Goal: Task Accomplishment & Management: Complete application form

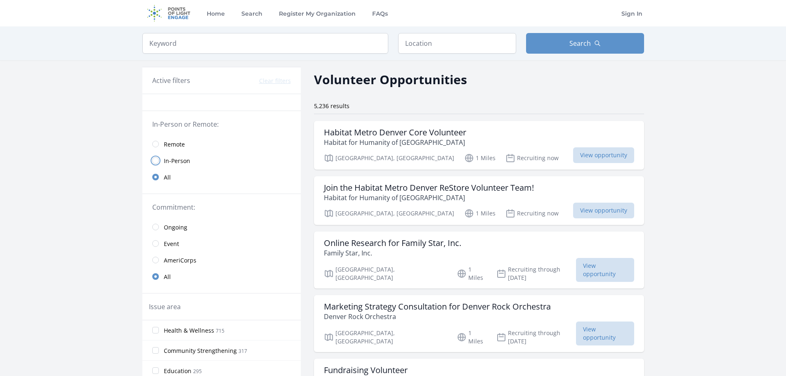
click at [156, 161] on input "radio" at bounding box center [155, 160] width 7 height 7
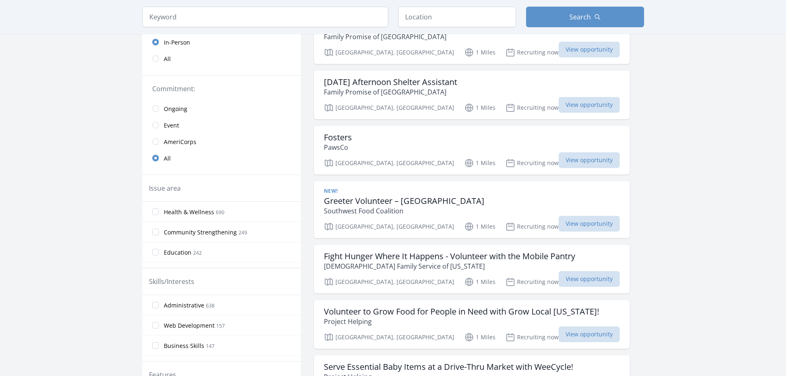
scroll to position [165, 0]
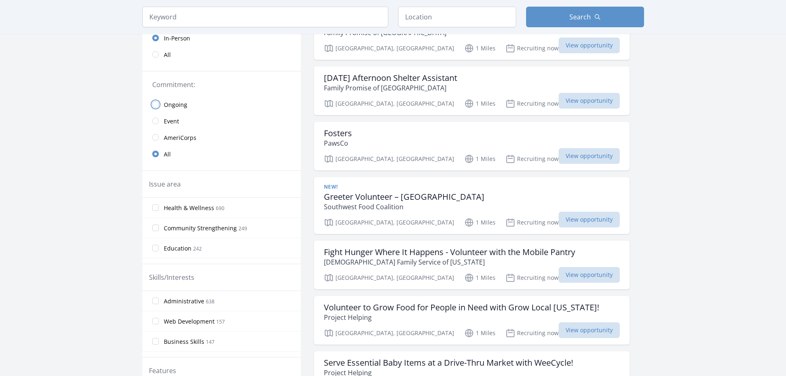
click at [156, 105] on input "radio" at bounding box center [155, 104] width 7 height 7
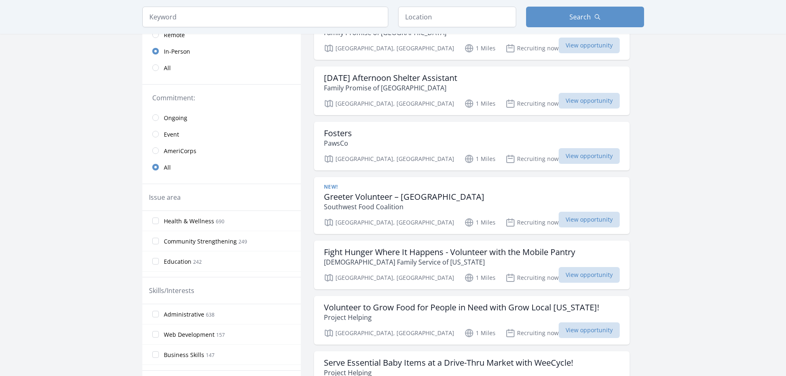
scroll to position [178, 0]
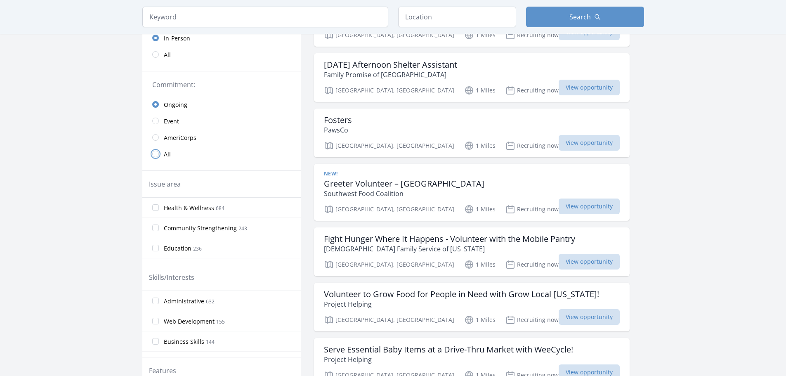
click at [156, 153] on input "radio" at bounding box center [155, 154] width 7 height 7
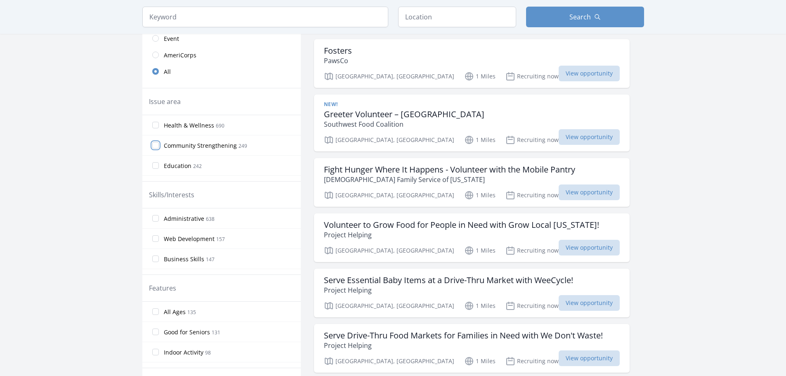
click at [156, 146] on input "Community Strengthening 249" at bounding box center [155, 145] width 7 height 7
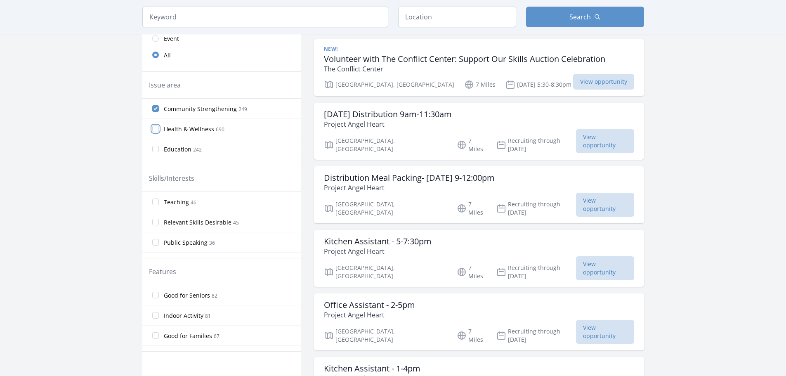
click at [156, 128] on input "Health & Wellness 690" at bounding box center [155, 128] width 7 height 7
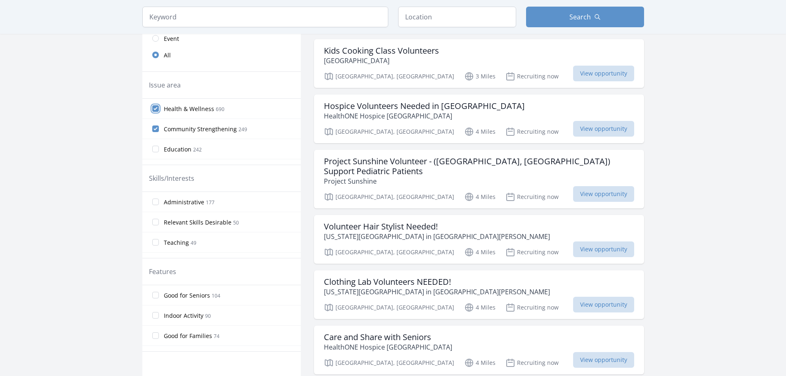
click at [155, 108] on input "Health & Wellness 690" at bounding box center [155, 108] width 7 height 7
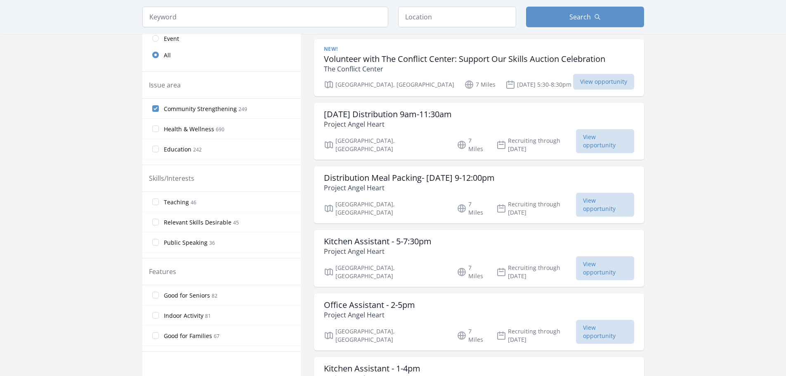
scroll to position [41, 0]
click at [156, 110] on input "Education 242" at bounding box center [155, 107] width 7 height 7
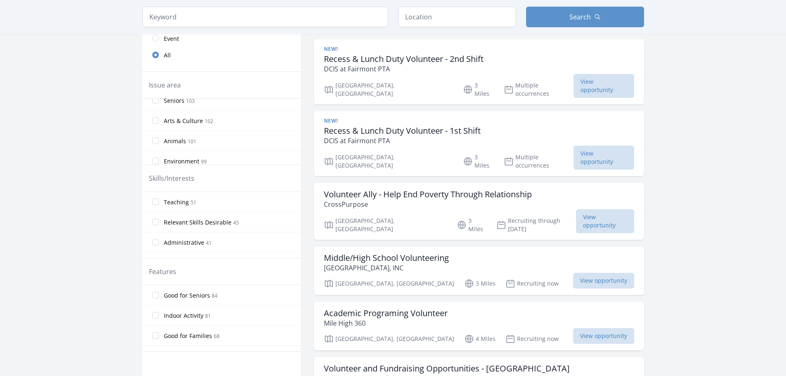
scroll to position [124, 0]
click at [155, 106] on input "Arts & Culture 102" at bounding box center [155, 106] width 7 height 7
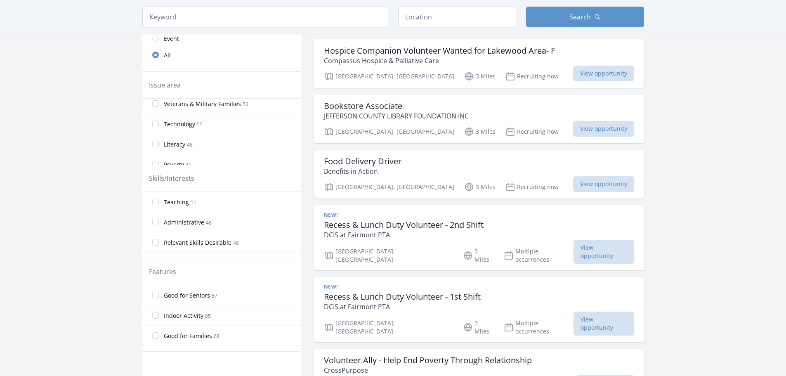
scroll to position [289, 0]
click at [157, 103] on input "Literacy 48" at bounding box center [155, 102] width 7 height 7
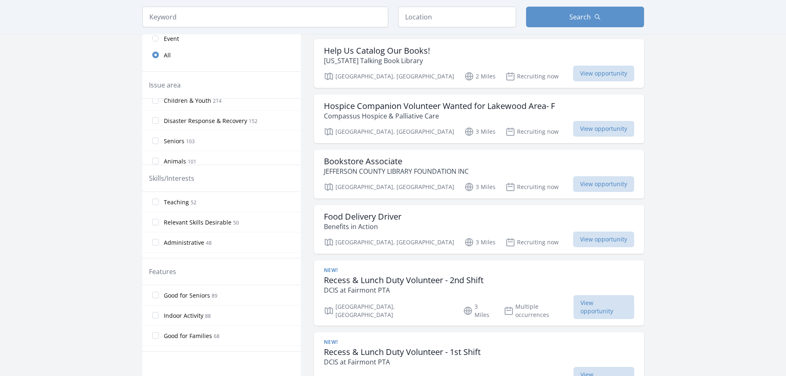
scroll to position [124, 0]
click at [156, 124] on input "Seniors 103" at bounding box center [155, 126] width 7 height 7
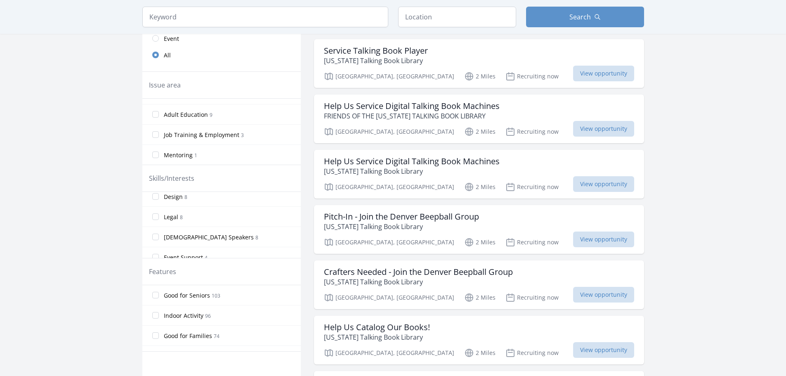
scroll to position [413, 0]
click at [573, 75] on span "View opportunity" at bounding box center [603, 74] width 61 height 16
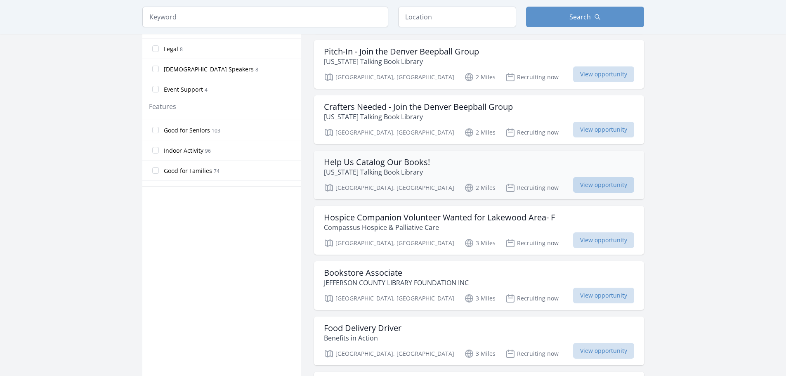
click at [573, 186] on span "View opportunity" at bounding box center [603, 185] width 61 height 16
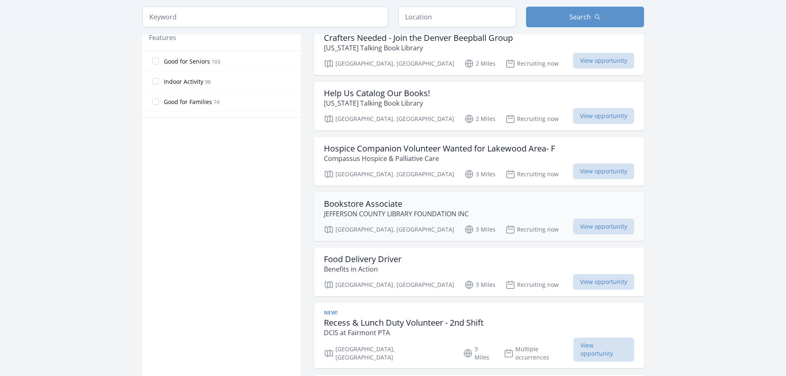
scroll to position [495, 0]
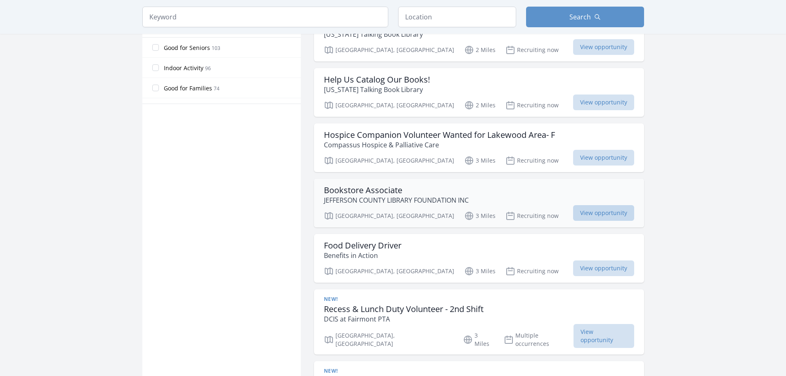
click at [573, 215] on span "View opportunity" at bounding box center [603, 213] width 61 height 16
click at [573, 216] on span "View opportunity" at bounding box center [603, 213] width 61 height 16
click at [573, 212] on span "View opportunity" at bounding box center [603, 213] width 61 height 16
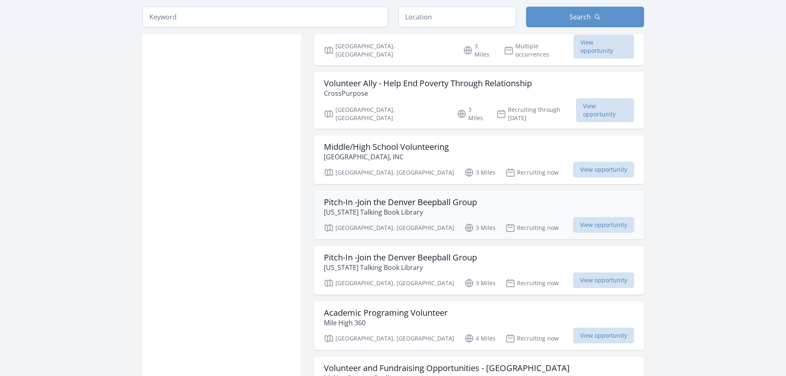
scroll to position [867, 0]
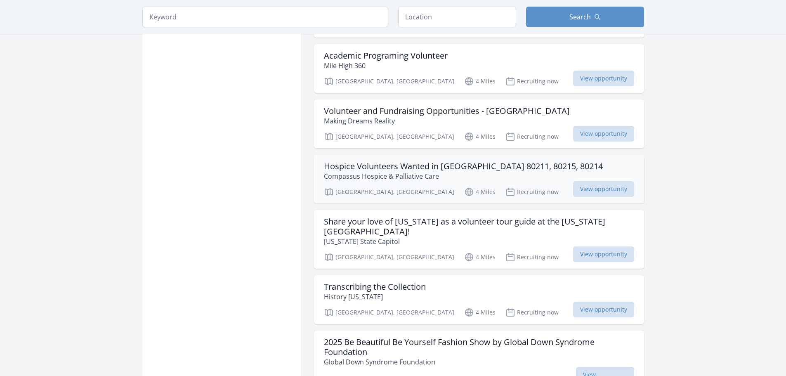
scroll to position [1114, 0]
click at [598, 246] on span "View opportunity" at bounding box center [603, 254] width 61 height 16
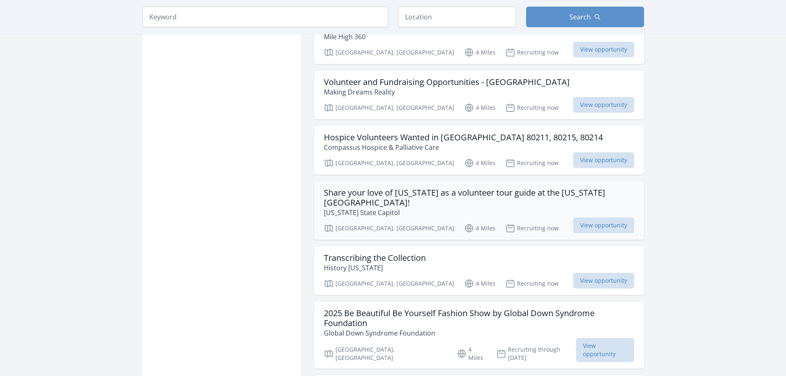
scroll to position [1155, 0]
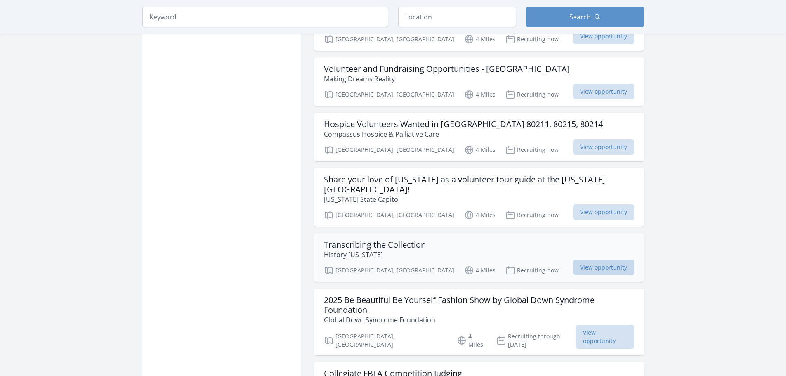
click at [608, 260] on span "View opportunity" at bounding box center [603, 268] width 61 height 16
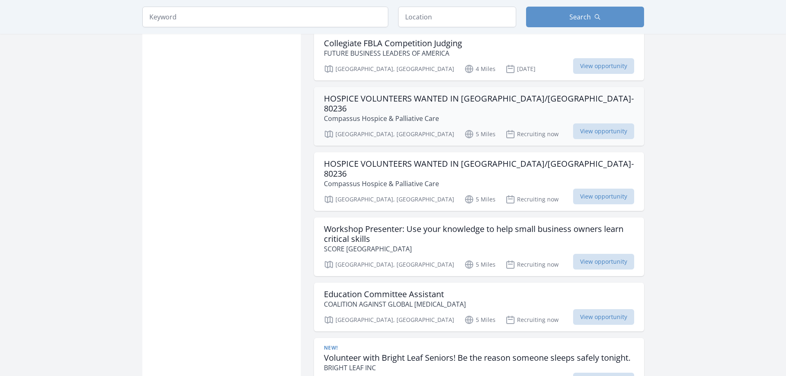
scroll to position [1527, 0]
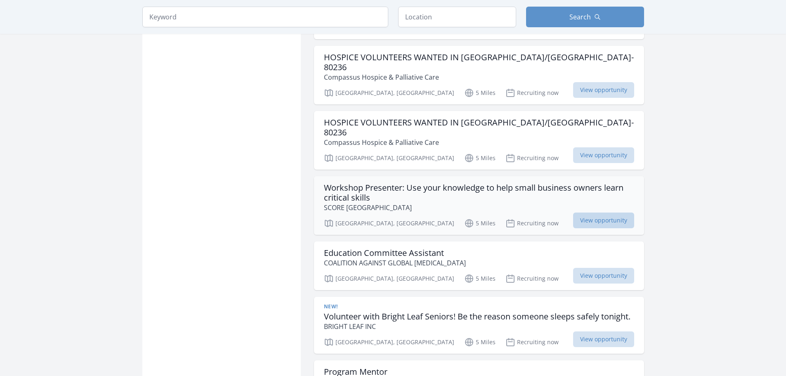
click at [594, 213] on span "View opportunity" at bounding box center [603, 221] width 61 height 16
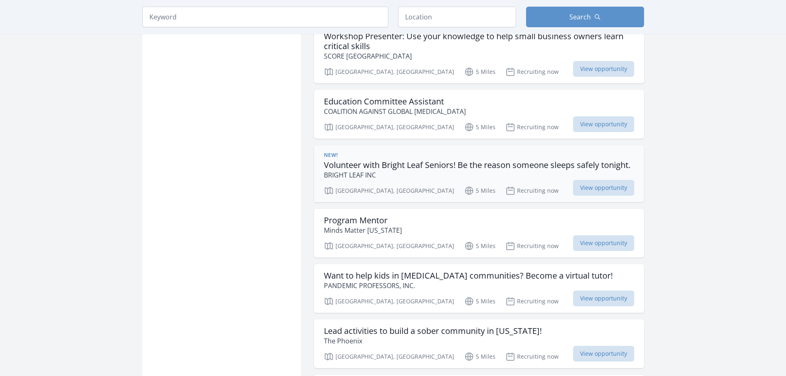
scroll to position [1692, 0]
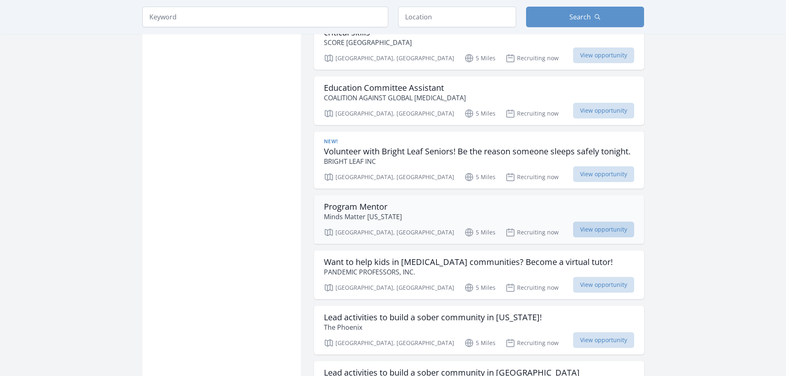
click at [597, 222] on span "View opportunity" at bounding box center [603, 230] width 61 height 16
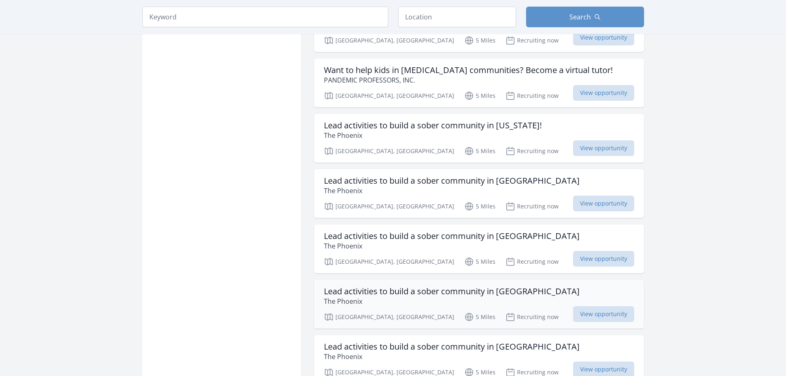
scroll to position [1898, 0]
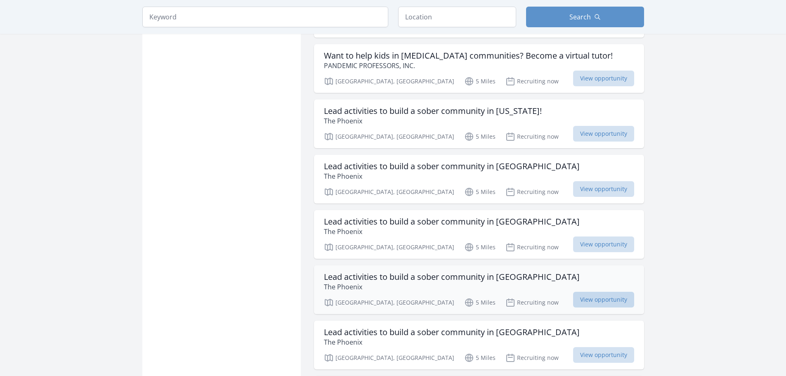
click at [587, 292] on span "View opportunity" at bounding box center [603, 300] width 61 height 16
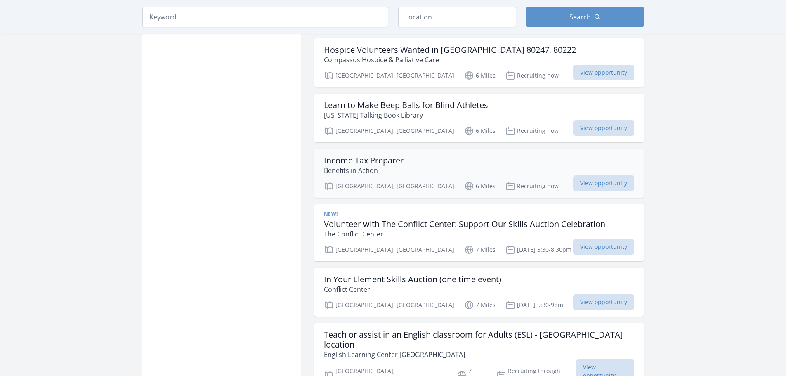
scroll to position [2476, 0]
click at [372, 218] on h3 "Volunteer with The Conflict Center: Support Our Skills Auction Celebration" at bounding box center [464, 223] width 281 height 10
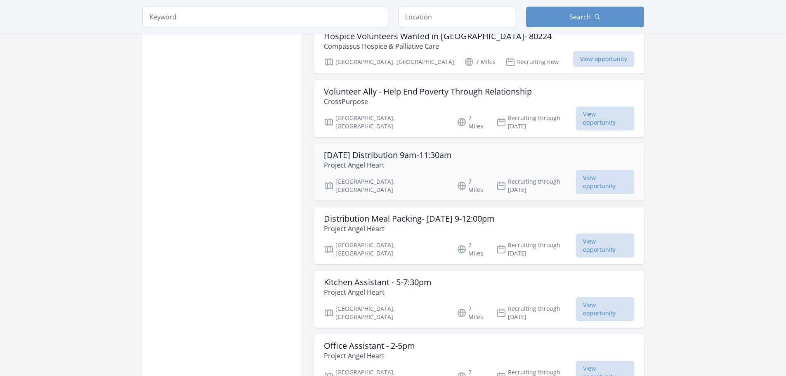
scroll to position [2847, 0]
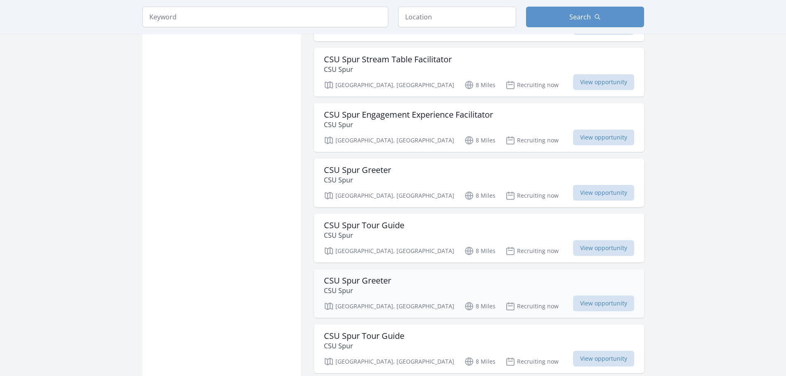
scroll to position [3837, 0]
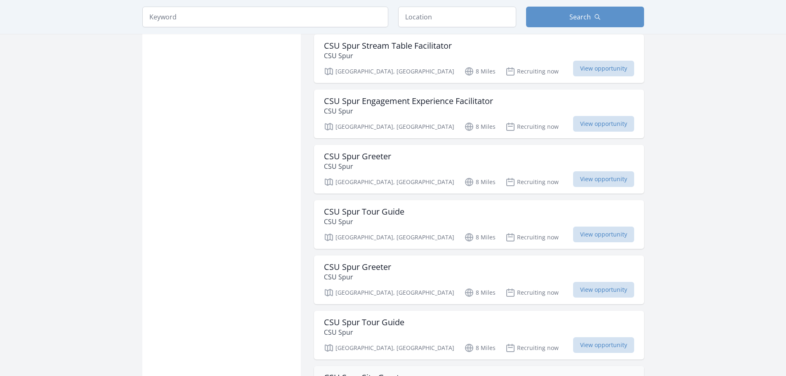
click at [365, 373] on h3 "CSU Spur Site Greeter" at bounding box center [365, 378] width 83 height 10
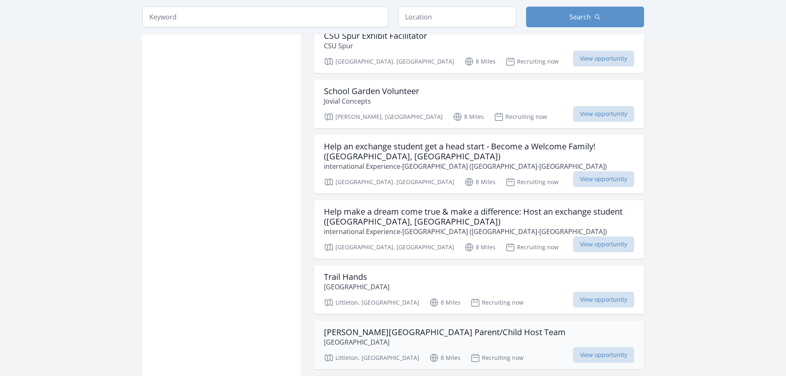
scroll to position [4291, 0]
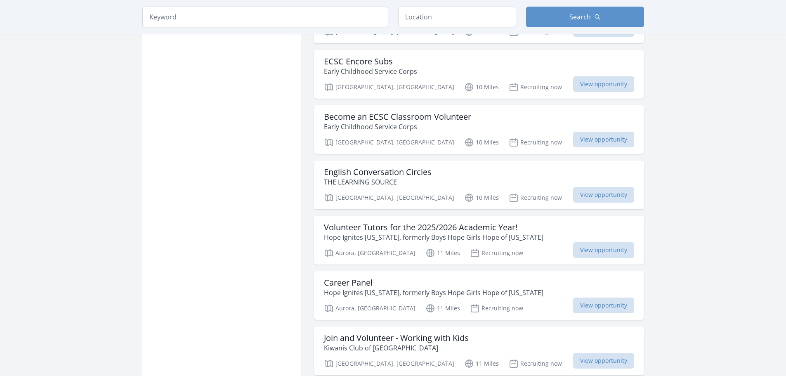
scroll to position [5447, 0]
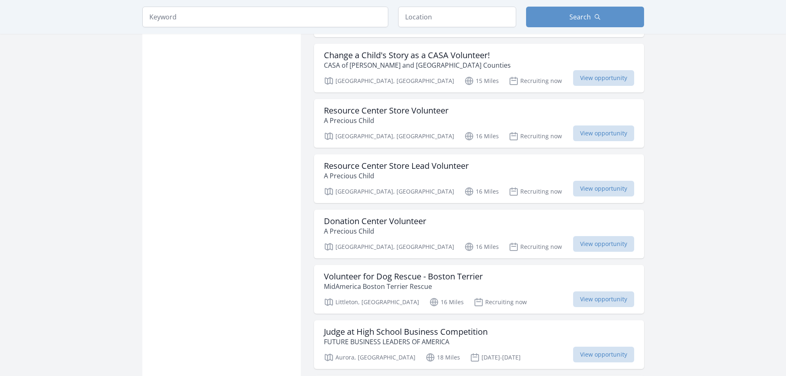
scroll to position [6674, 0]
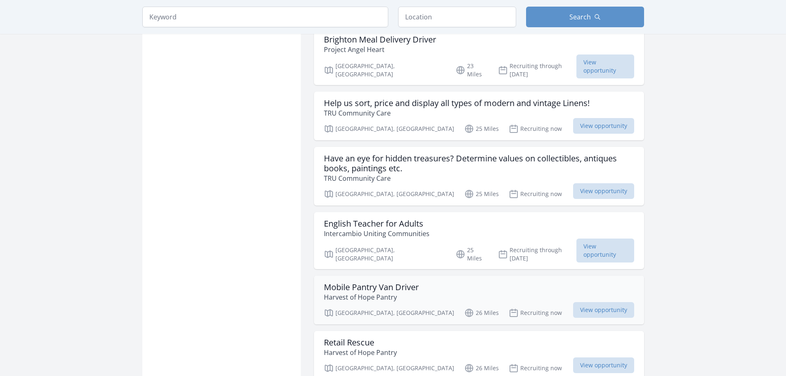
scroll to position [7004, 0]
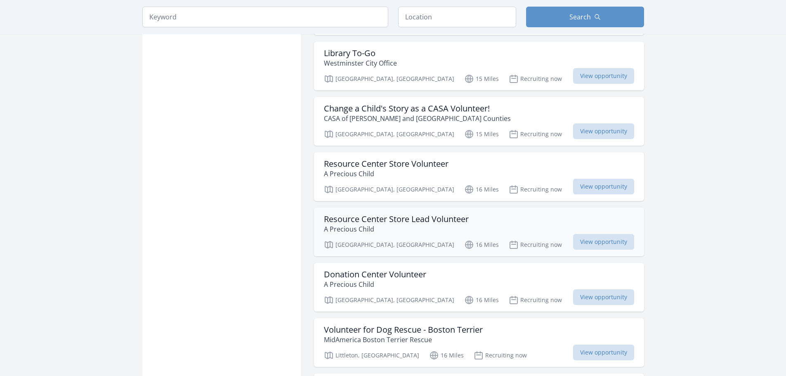
scroll to position [6427, 0]
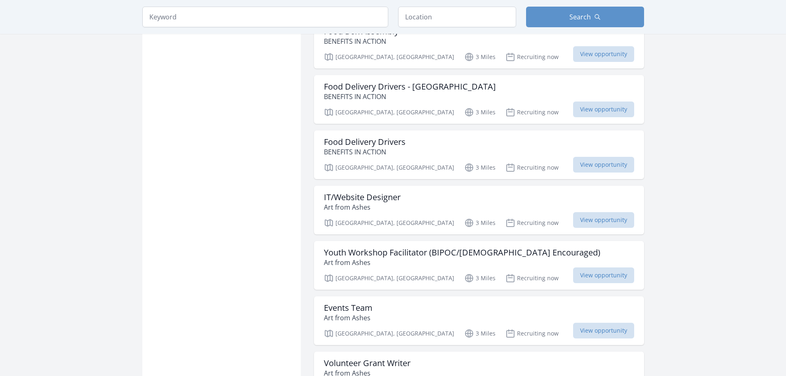
scroll to position [2238, 0]
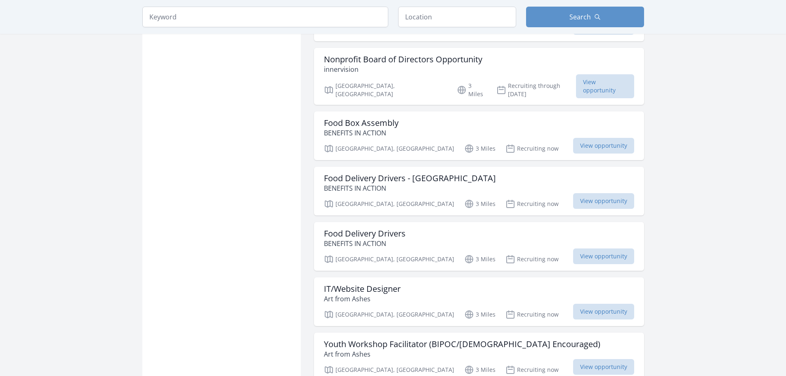
scroll to position [3310, 0]
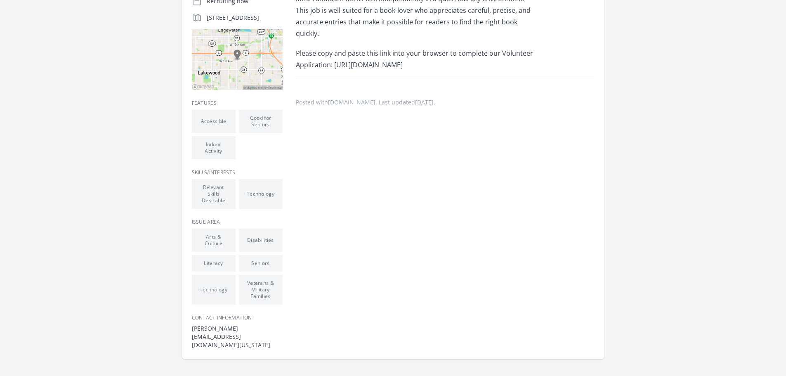
scroll to position [83, 0]
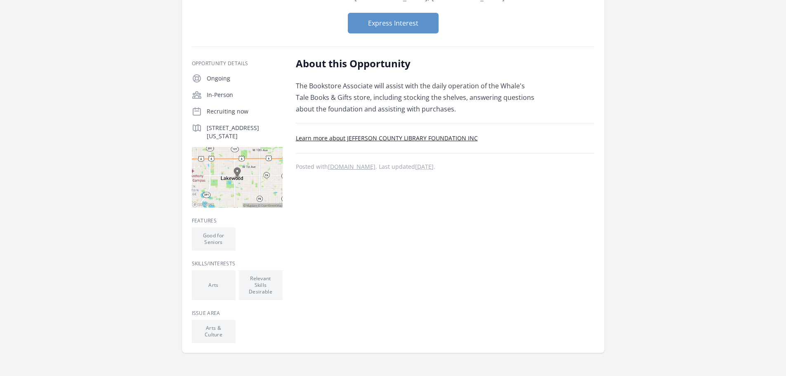
scroll to position [124, 0]
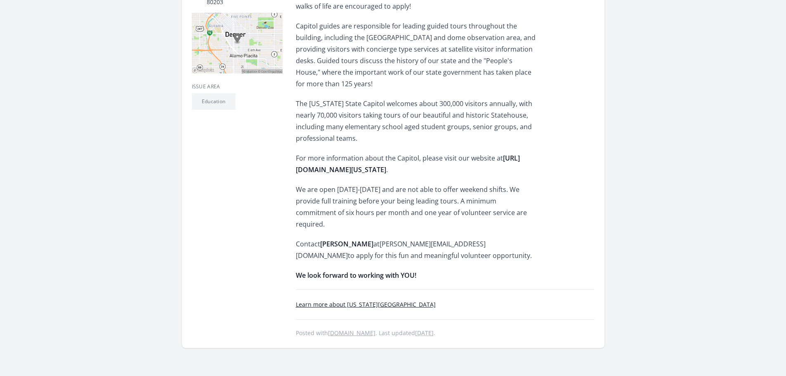
scroll to position [248, 0]
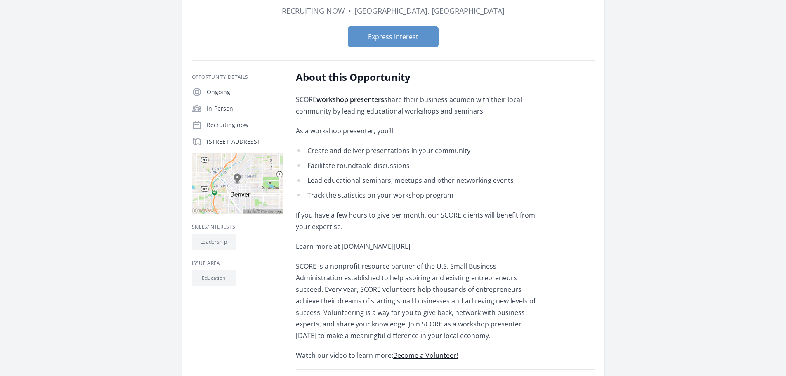
scroll to position [124, 0]
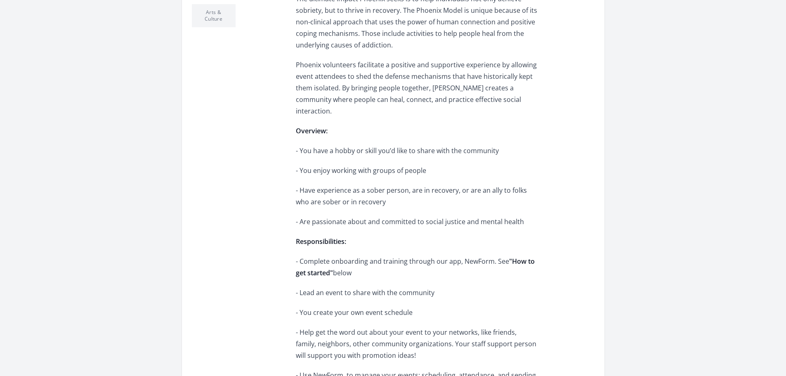
scroll to position [371, 0]
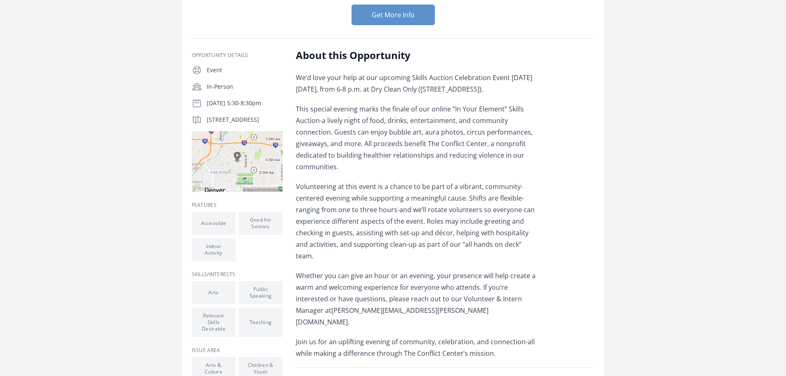
scroll to position [124, 0]
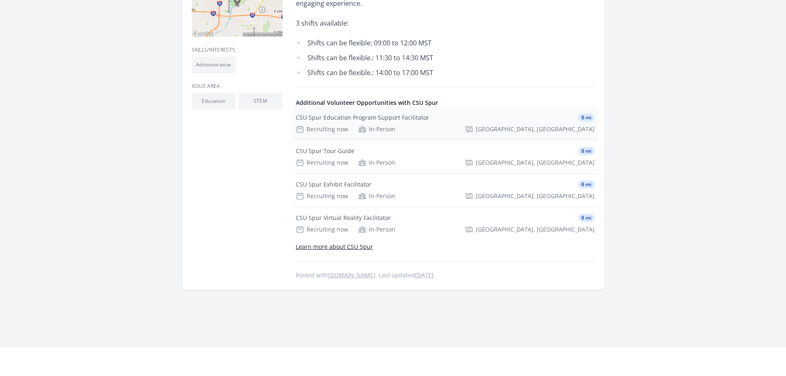
scroll to position [289, 0]
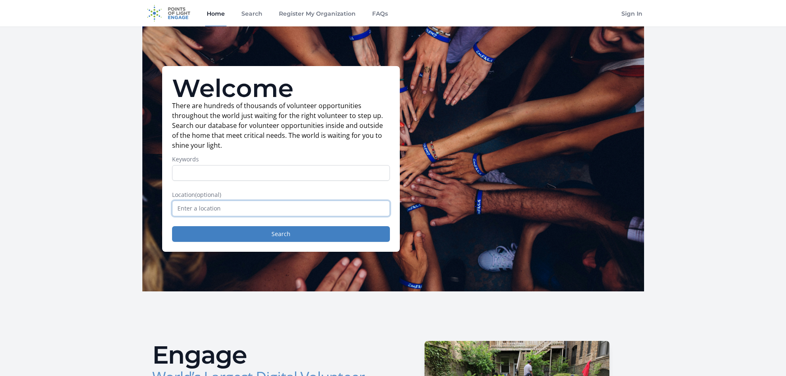
click at [220, 209] on input "text" at bounding box center [281, 209] width 218 height 16
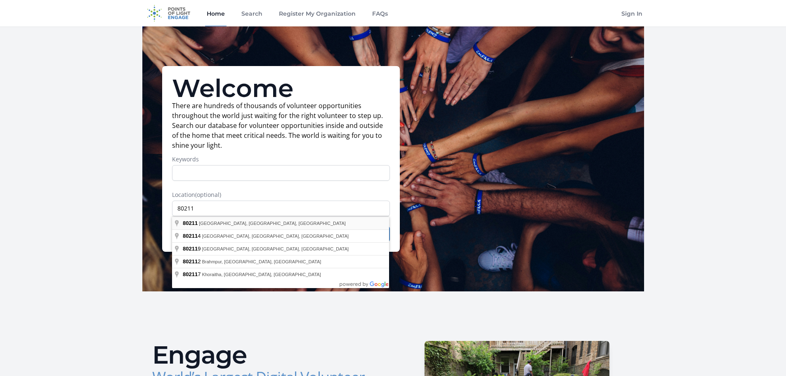
type input "Denver, CO 80211, USA"
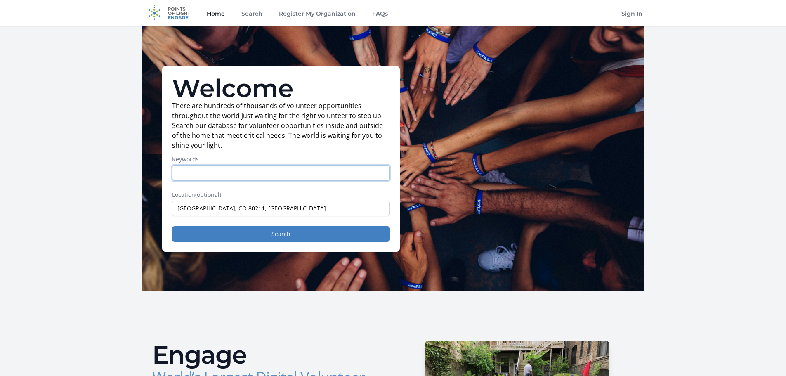
click at [210, 169] on input "Keywords" at bounding box center [281, 173] width 218 height 16
click at [373, 193] on label "Location (optional)" at bounding box center [281, 195] width 218 height 8
click at [190, 170] on input "Keywords" at bounding box center [281, 173] width 218 height 16
click at [250, 145] on p "There are hundreds of thousands of volunteer opportunities throughout the world…" at bounding box center [281, 126] width 218 height 50
click at [255, 12] on link "Search" at bounding box center [252, 13] width 24 height 26
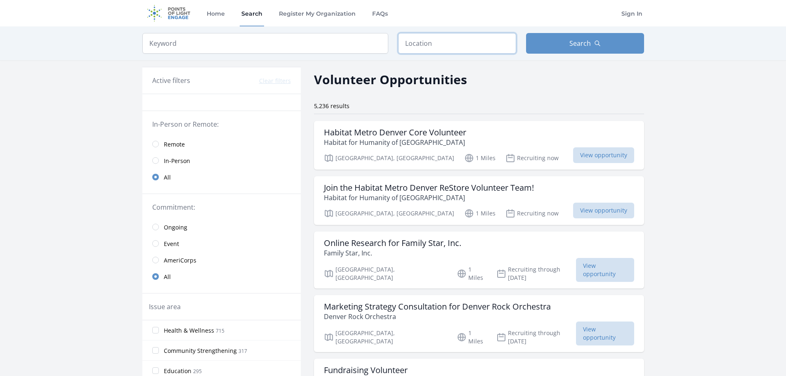
click at [428, 42] on input "text" at bounding box center [457, 43] width 118 height 21
type input "Denver, CO 80211, USA"
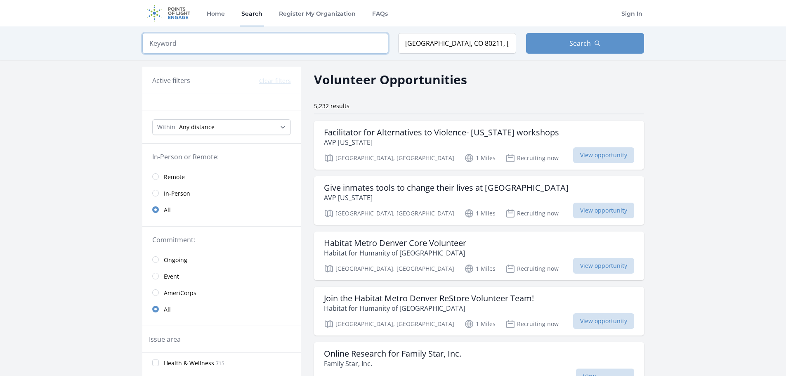
click at [301, 46] on input "search" at bounding box center [265, 43] width 246 height 21
click at [228, 83] on div "Active filters Clear filters" at bounding box center [221, 81] width 139 height 10
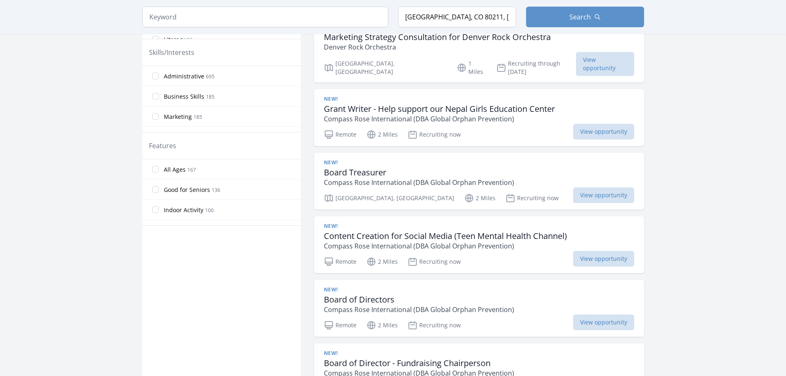
scroll to position [371, 0]
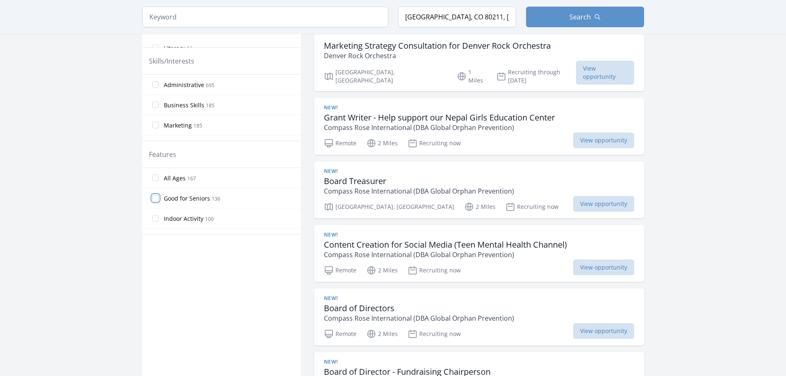
click at [157, 199] on input "Good for Seniors 136" at bounding box center [155, 198] width 7 height 7
click at [154, 196] on input "Good for Seniors 136" at bounding box center [155, 198] width 7 height 7
click at [154, 199] on input "Good for Seniors 136" at bounding box center [155, 198] width 7 height 7
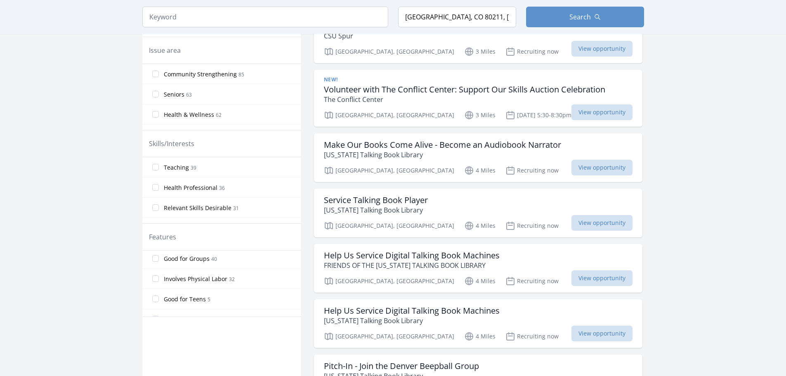
scroll to position [131, 0]
click at [160, 283] on div "Good for Seniors 136 All Ages 167 Indoor Activity 100 Good for Families 82 Outd…" at bounding box center [221, 283] width 158 height 66
click at [155, 283] on input "All Ages 167" at bounding box center [155, 280] width 7 height 7
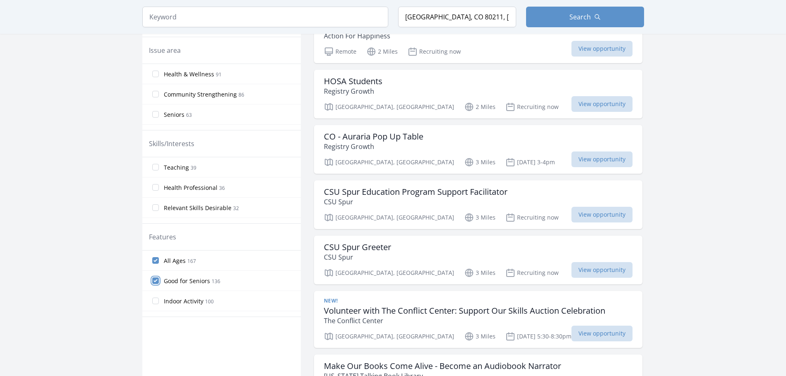
click at [155, 283] on input "Good for Seniors 136" at bounding box center [155, 280] width 7 height 7
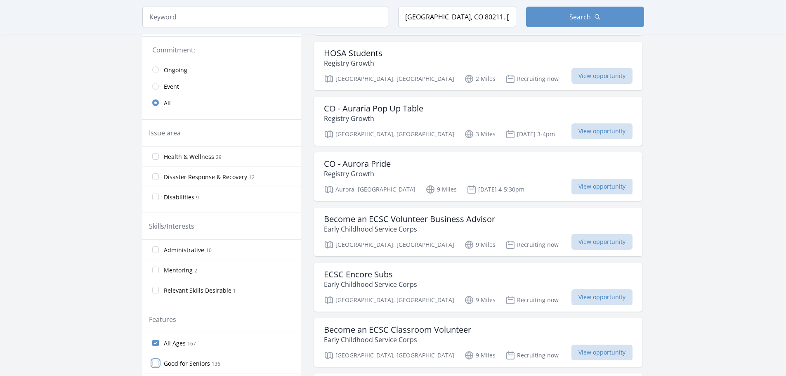
click at [154, 365] on input "Good for Seniors 136" at bounding box center [155, 363] width 7 height 7
click at [154, 364] on input "Good for Seniors 136" at bounding box center [155, 363] width 7 height 7
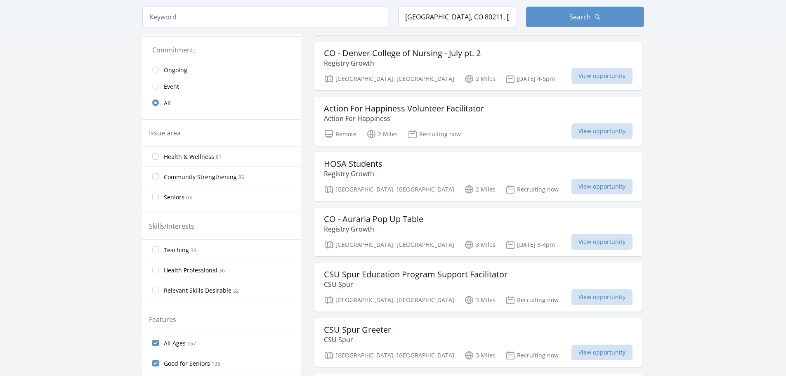
click at [155, 364] on input "Good for Seniors 136" at bounding box center [155, 363] width 7 height 7
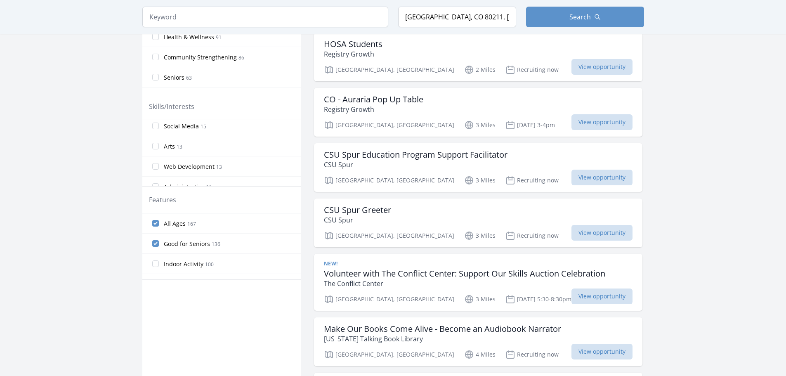
scroll to position [314, 0]
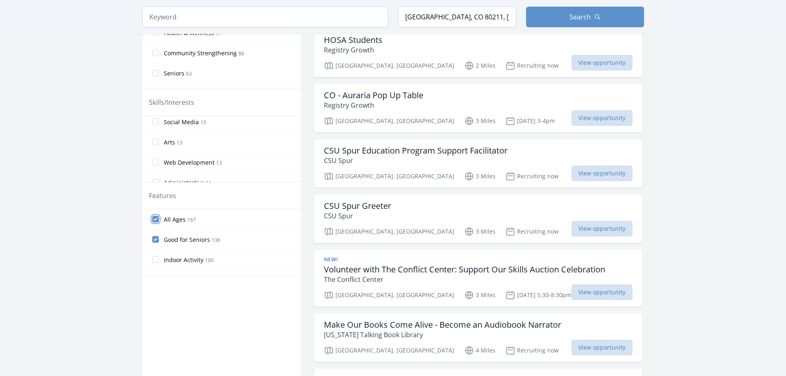
click at [156, 220] on input "All Ages 167" at bounding box center [155, 219] width 7 height 7
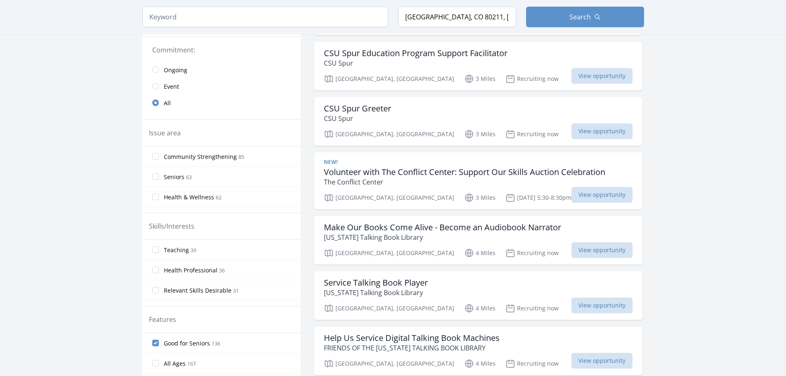
scroll to position [41, 0]
click at [153, 249] on input "Relevant Skills Desirable 31" at bounding box center [155, 249] width 7 height 7
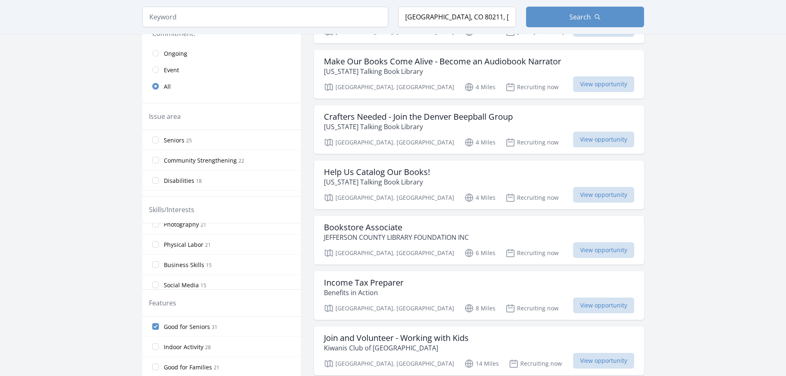
scroll to position [165, 0]
click at [157, 250] on input "Business Skills 15" at bounding box center [155, 250] width 7 height 7
click at [158, 247] on input "Community Outreach 2" at bounding box center [155, 246] width 7 height 7
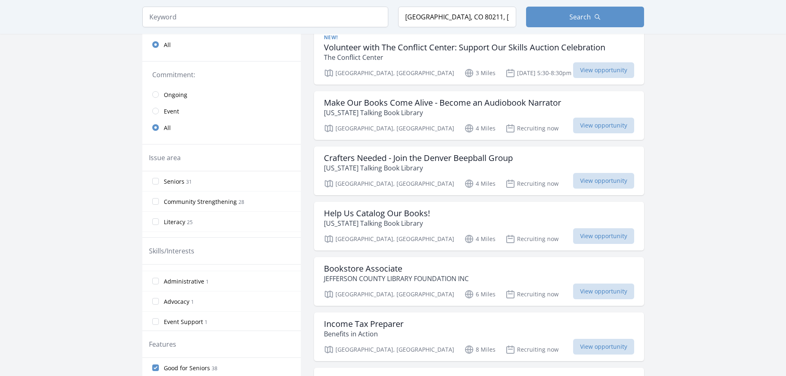
scroll to position [377, 0]
click at [153, 301] on input "Skilled Labor 2" at bounding box center [155, 302] width 7 height 7
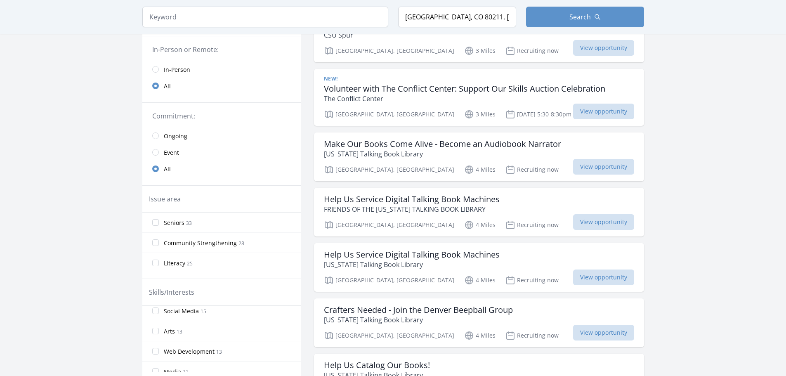
scroll to position [206, 0]
click at [157, 332] on input "Physical Labor 21" at bounding box center [155, 331] width 7 height 7
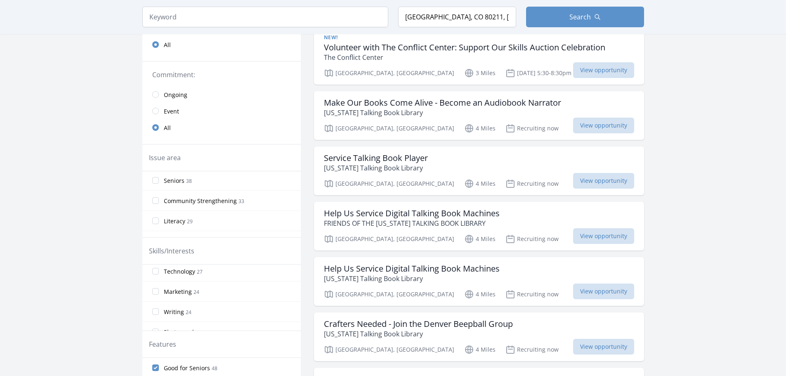
scroll to position [0, 0]
click at [156, 222] on input "Literacy 29" at bounding box center [155, 221] width 7 height 7
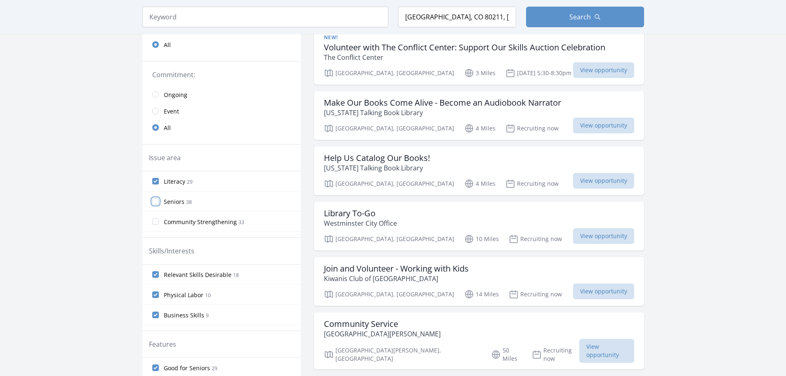
click at [153, 203] on input "Seniors 38" at bounding box center [155, 201] width 7 height 7
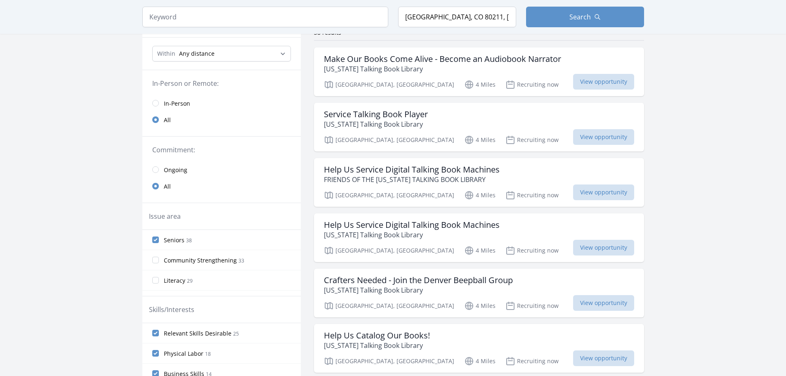
scroll to position [66, 0]
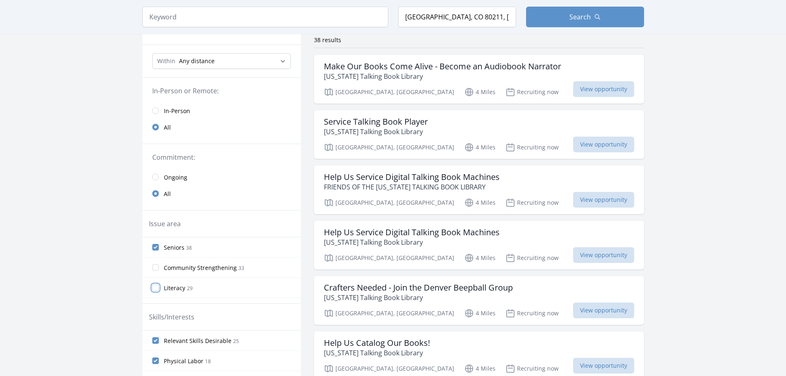
click at [157, 287] on input "Literacy 29" at bounding box center [155, 287] width 7 height 7
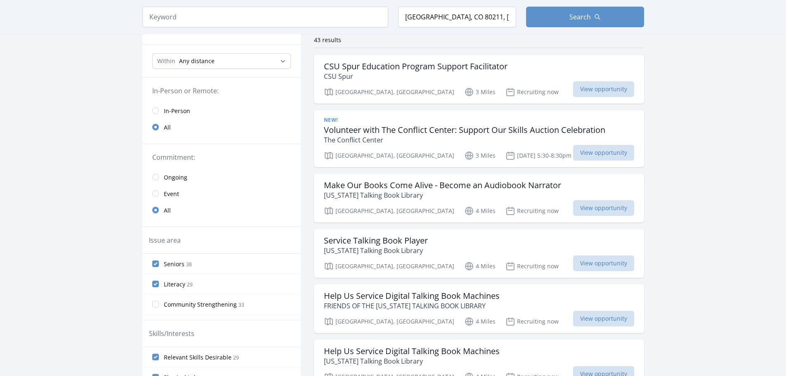
scroll to position [41, 0]
click at [158, 263] on input "Community Strengthening 33" at bounding box center [155, 263] width 7 height 7
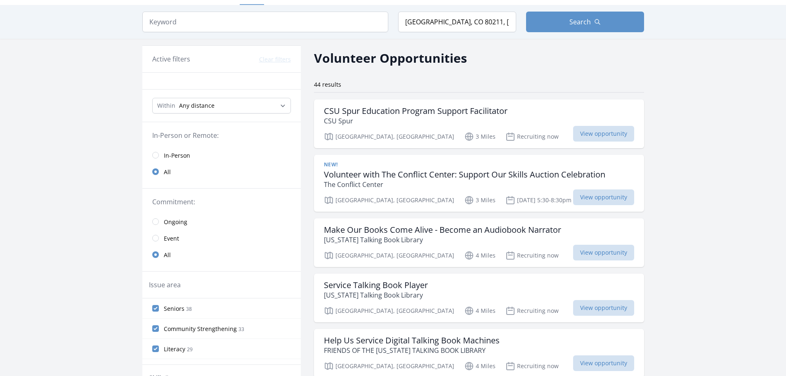
scroll to position [0, 0]
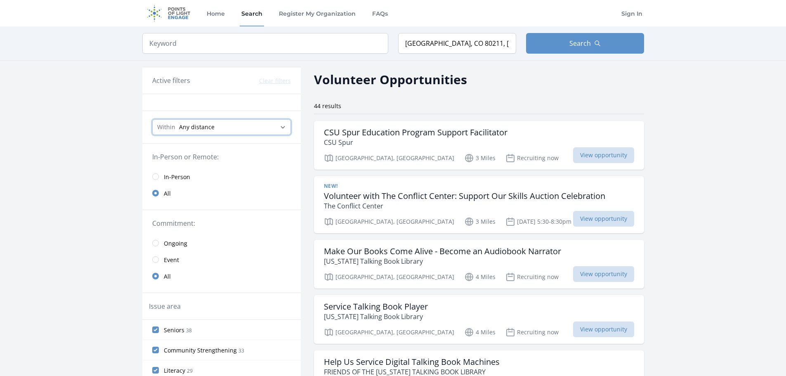
click at [281, 126] on select "Any distance , 5 Miles , 20 Miles , 50 Miles , 100 Miles" at bounding box center [221, 127] width 139 height 16
select select "32186"
click at [152, 119] on select "Any distance , 5 Miles , 20 Miles , 50 Miles , 100 Miles" at bounding box center [221, 127] width 139 height 16
click at [283, 126] on select "Any distance , 5 Miles , 20 Miles , 50 Miles , 100 Miles" at bounding box center [221, 127] width 139 height 16
click at [152, 119] on select "Any distance , 5 Miles , 20 Miles , 50 Miles , 100 Miles" at bounding box center [221, 127] width 139 height 16
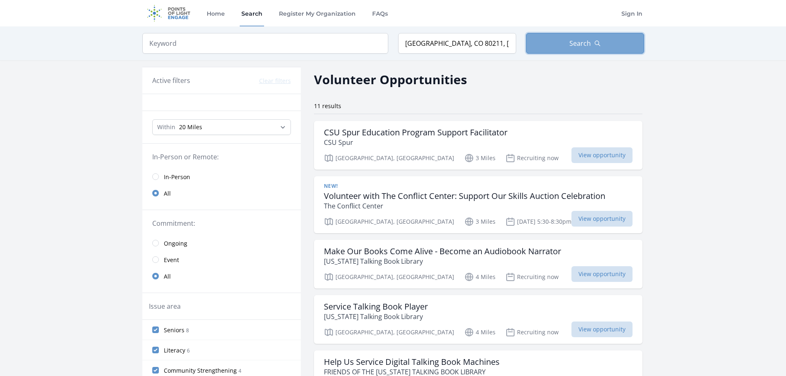
click at [597, 44] on icon "button" at bounding box center [597, 43] width 7 height 7
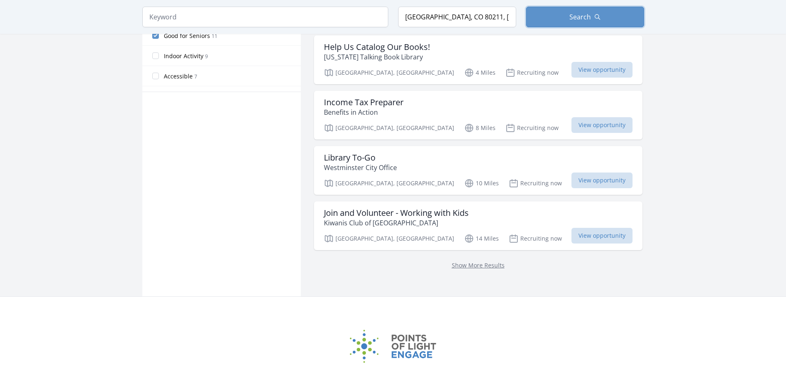
scroll to position [495, 0]
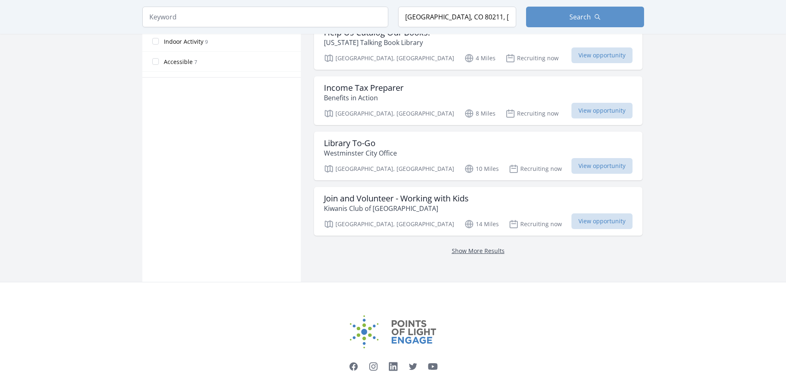
click at [459, 249] on link "Show More Results" at bounding box center [478, 251] width 53 height 8
click at [460, 248] on link "Show More Results" at bounding box center [478, 251] width 53 height 8
click at [460, 250] on link "Show More Results" at bounding box center [478, 251] width 53 height 8
click at [463, 251] on link "Show More Results" at bounding box center [478, 251] width 53 height 8
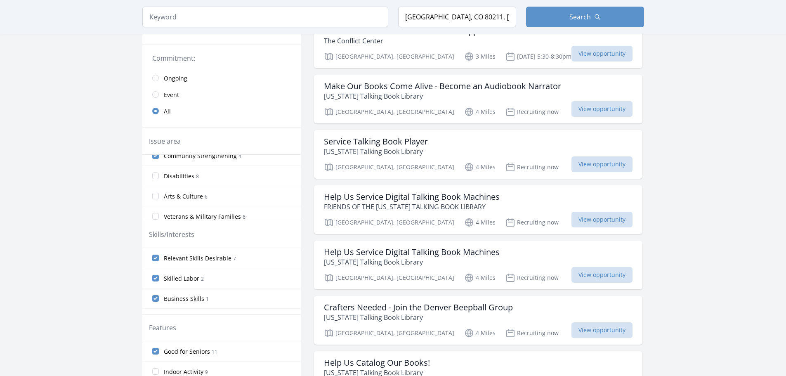
scroll to position [66, 0]
click at [157, 180] on input "Arts & Culture 6" at bounding box center [155, 179] width 7 height 7
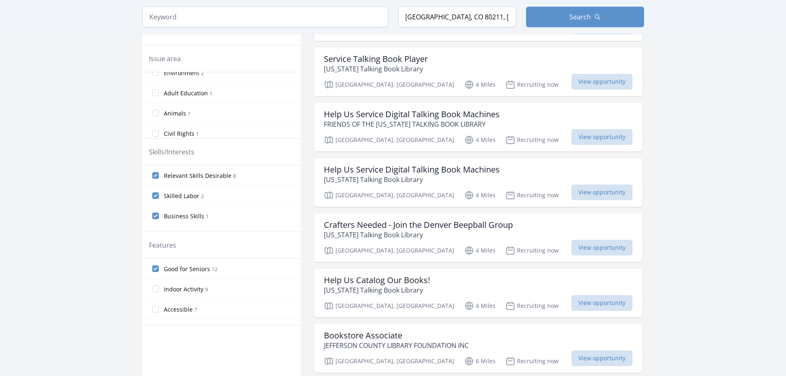
scroll to position [189, 0]
click at [153, 96] on input "Adult Education 1" at bounding box center [155, 95] width 7 height 7
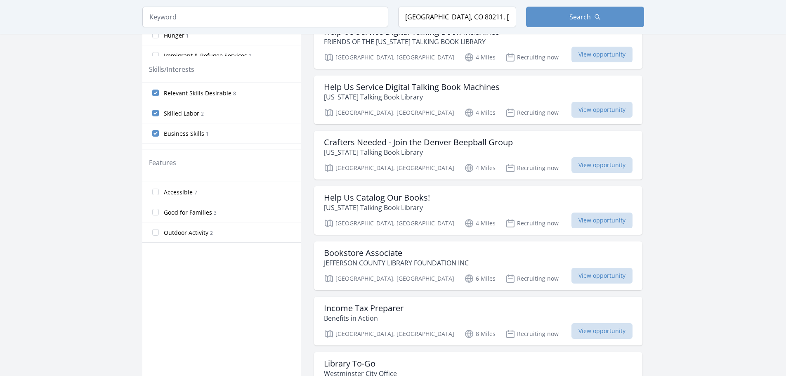
scroll to position [0, 0]
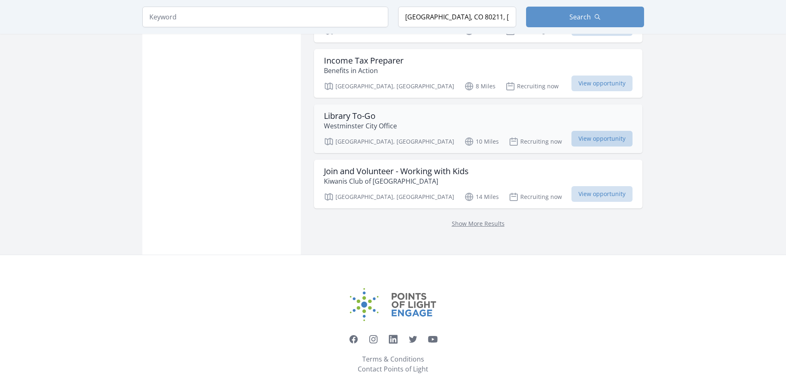
click at [572, 135] on span "View opportunity" at bounding box center [601, 139] width 61 height 16
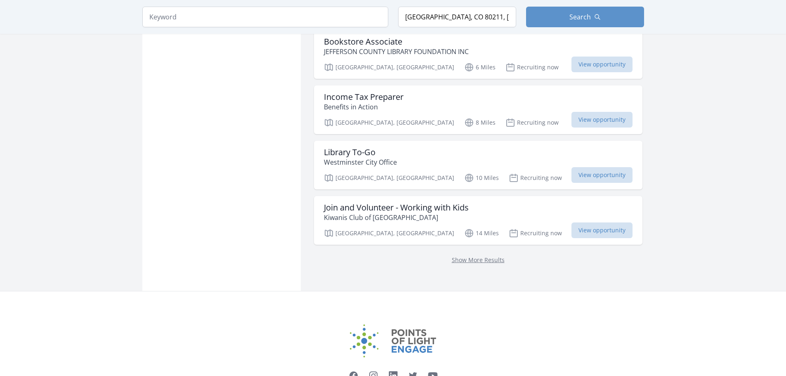
scroll to position [495, 0]
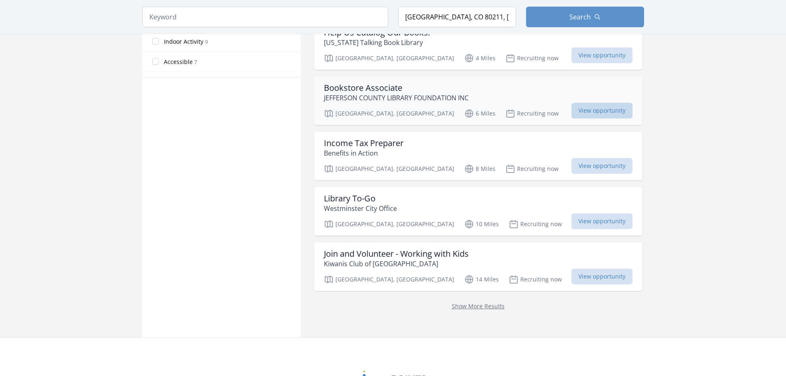
click at [571, 111] on span "View opportunity" at bounding box center [601, 111] width 61 height 16
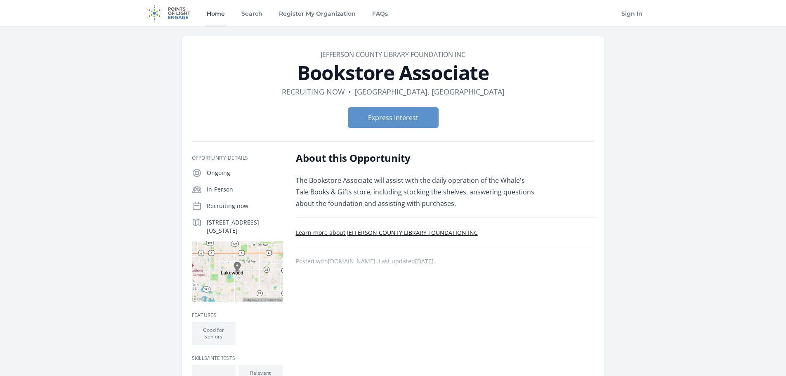
click at [221, 13] on link "Home" at bounding box center [215, 13] width 21 height 26
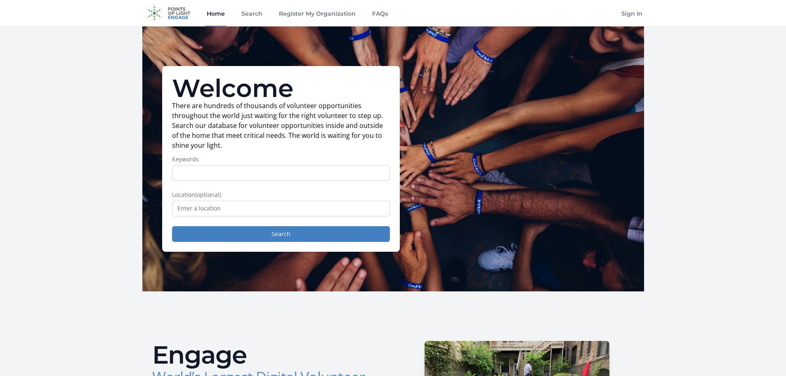
click at [196, 166] on input "Keywords" at bounding box center [281, 173] width 218 height 16
click at [255, 13] on link "Search" at bounding box center [252, 13] width 24 height 26
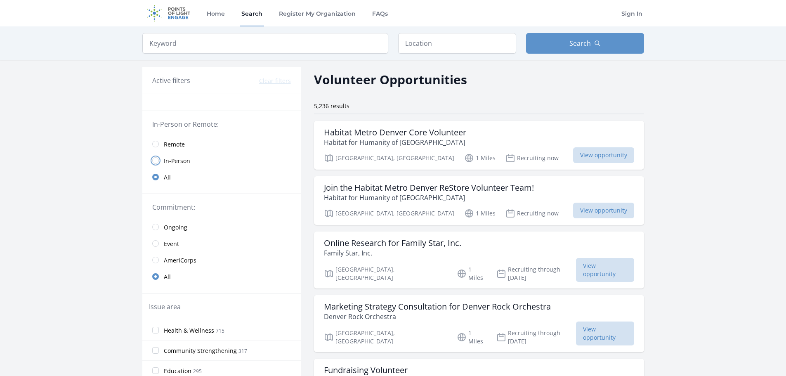
click at [157, 160] on input "radio" at bounding box center [155, 160] width 7 height 7
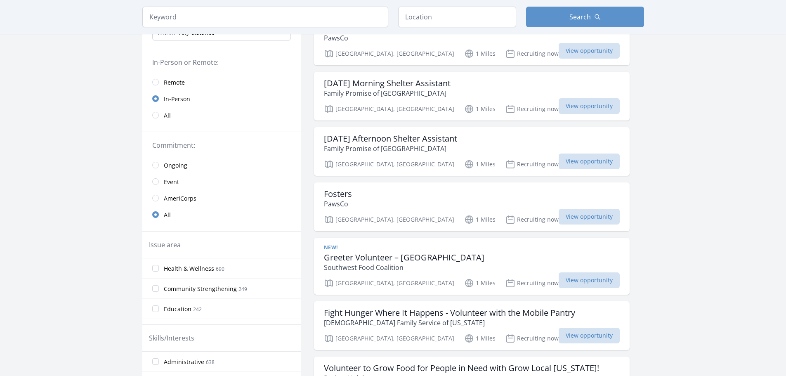
scroll to position [124, 0]
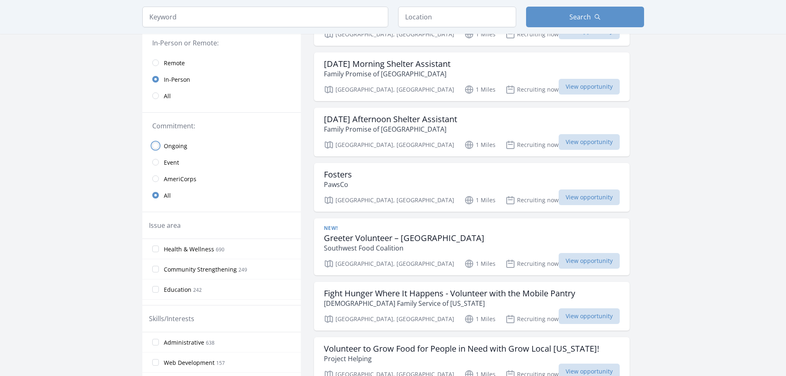
click at [157, 145] on input "radio" at bounding box center [155, 145] width 7 height 7
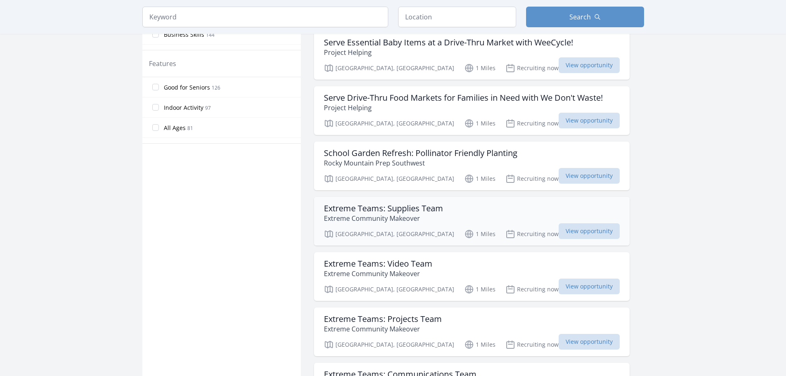
scroll to position [508, 0]
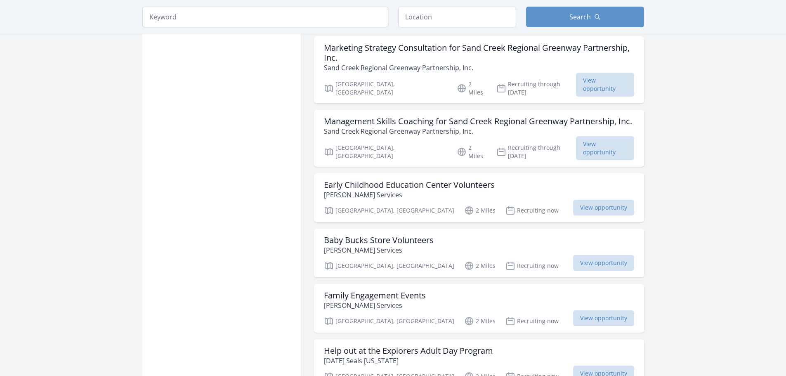
scroll to position [1787, 0]
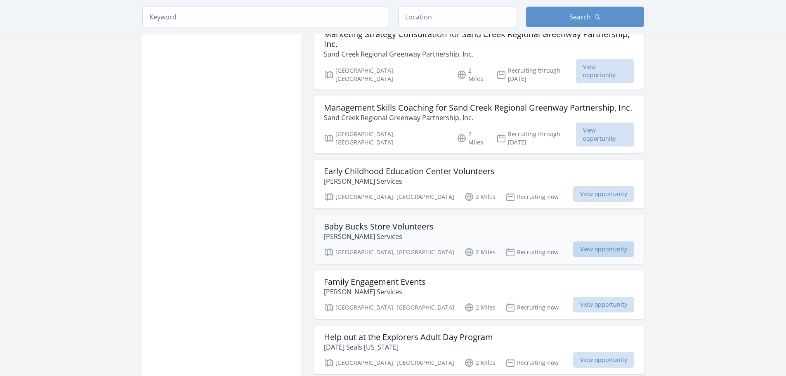
click at [590, 241] on span "View opportunity" at bounding box center [603, 249] width 61 height 16
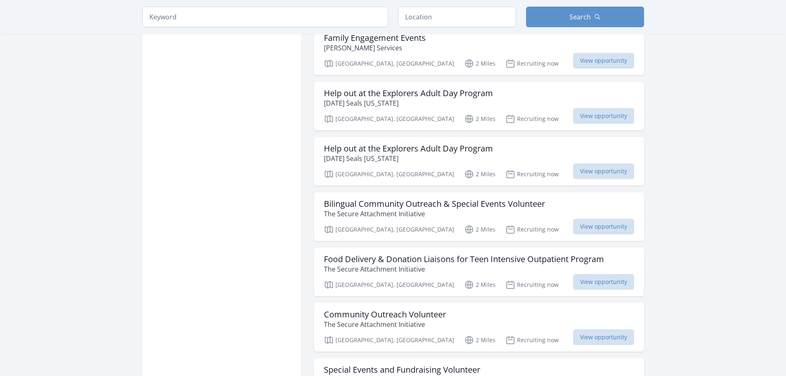
scroll to position [2035, 0]
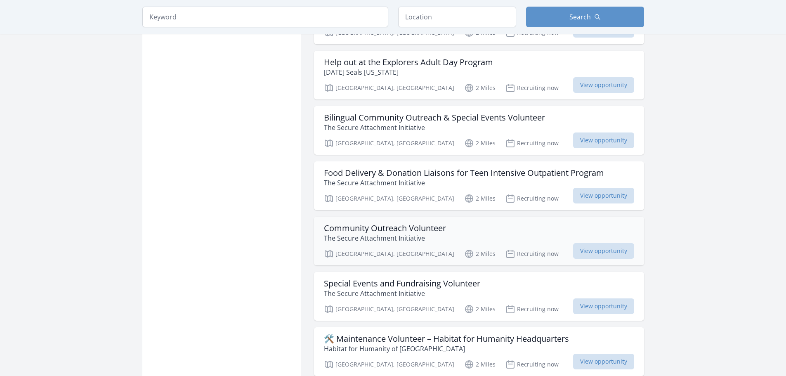
scroll to position [2159, 0]
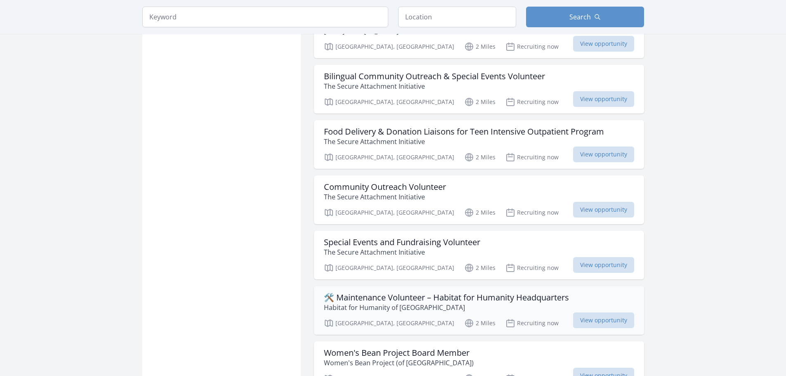
click at [363, 293] on h3 "🛠️ Maintenance Volunteer – Habitat for Humanity Headquarters" at bounding box center [446, 298] width 245 height 10
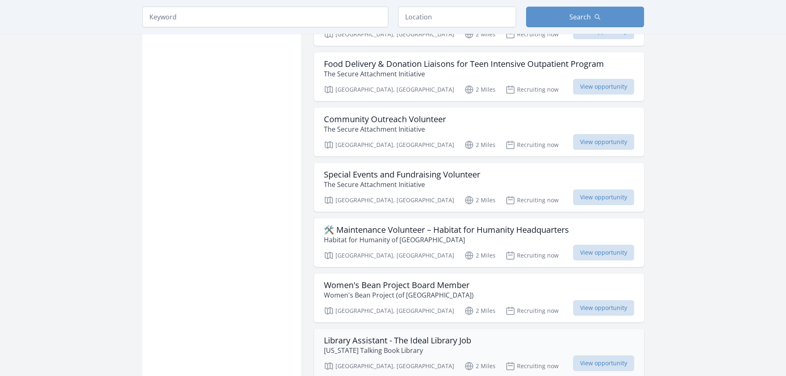
scroll to position [2241, 0]
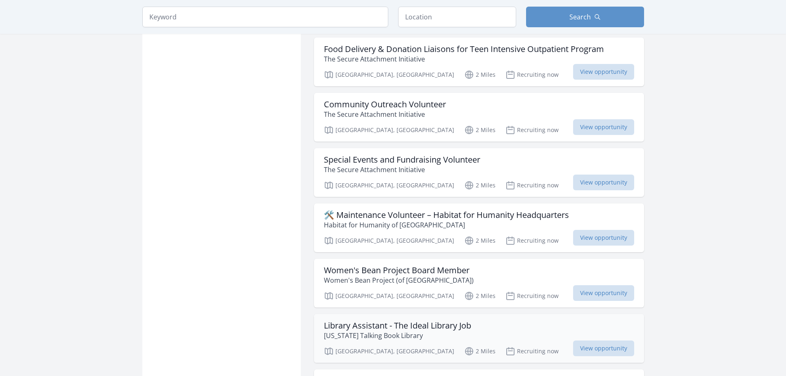
click at [418, 321] on h3 "Library Assistant - The Ideal Library Job" at bounding box center [397, 326] width 147 height 10
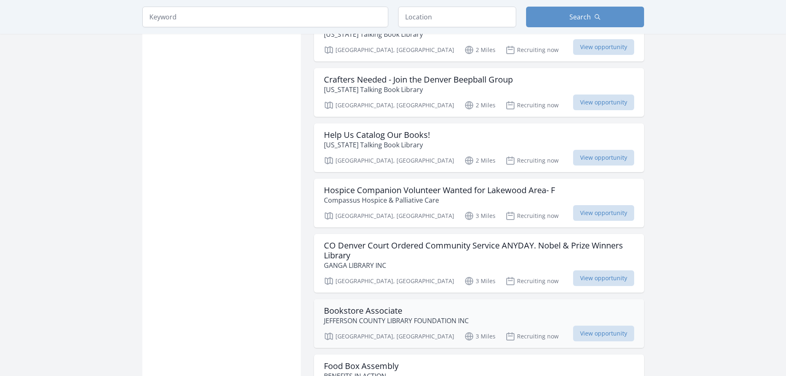
scroll to position [2860, 0]
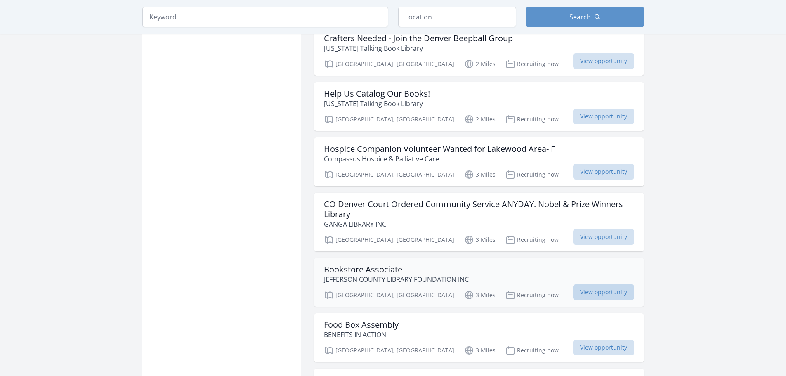
click at [602, 284] on span "View opportunity" at bounding box center [603, 292] width 61 height 16
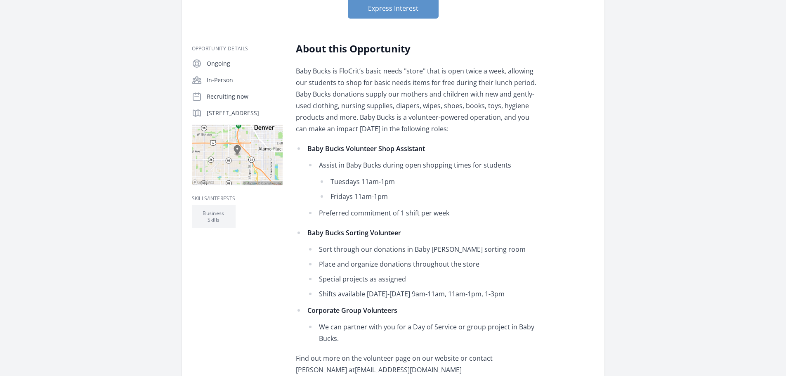
scroll to position [124, 0]
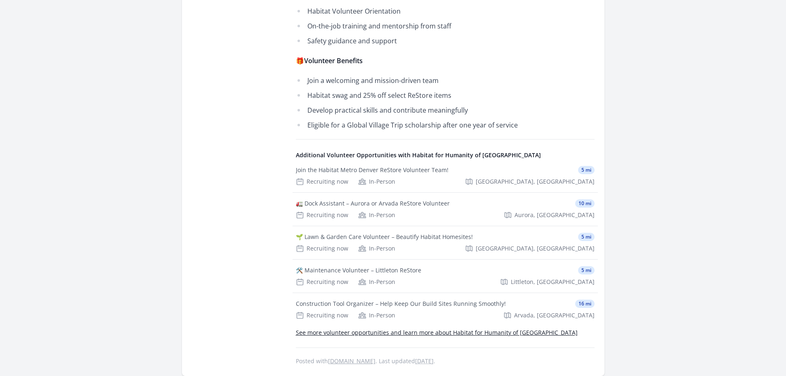
scroll to position [536, 0]
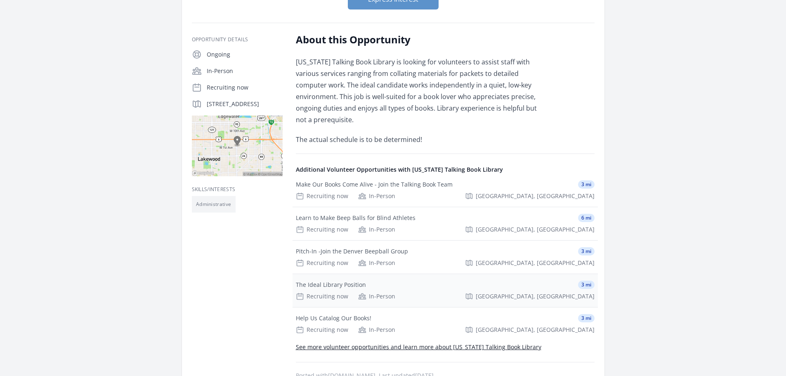
scroll to position [124, 0]
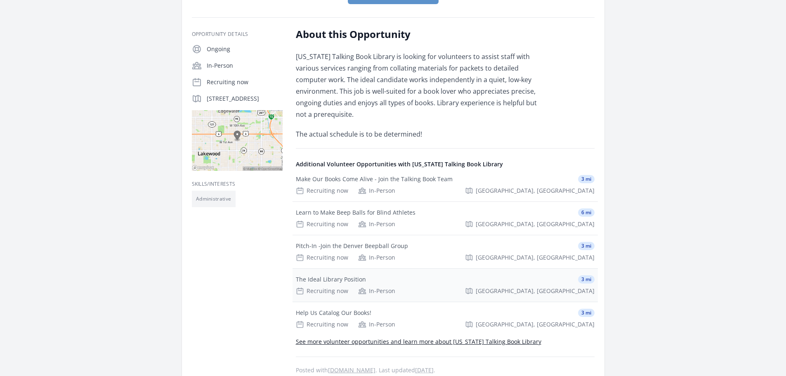
click at [342, 280] on div "The Ideal Library Position" at bounding box center [331, 279] width 70 height 8
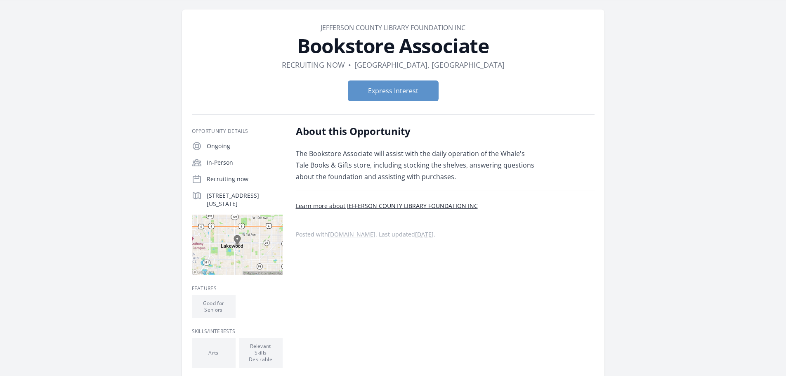
scroll to position [41, 0]
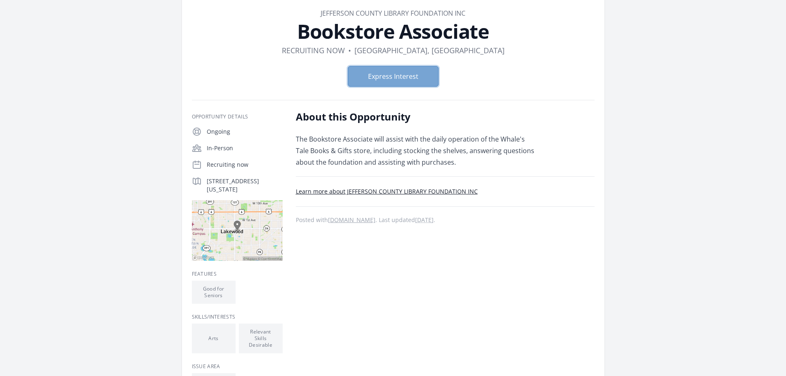
click at [395, 76] on button "Express Interest" at bounding box center [393, 76] width 91 height 21
